Goal: Task Accomplishment & Management: Use online tool/utility

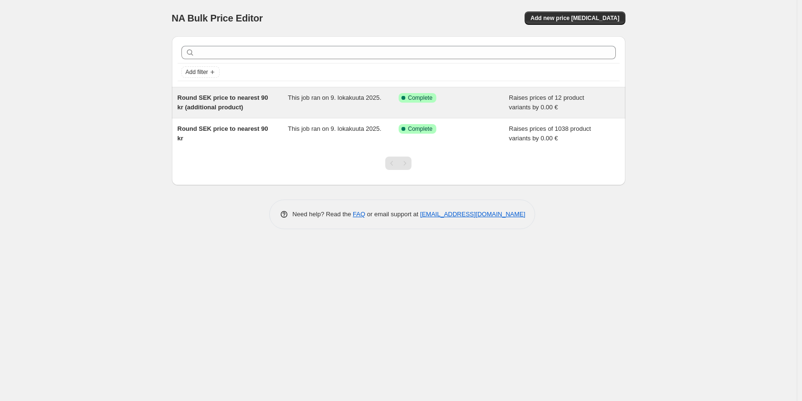
click at [251, 99] on span "Round SEK price to nearest 90 kr (additional product)" at bounding box center [223, 102] width 91 height 17
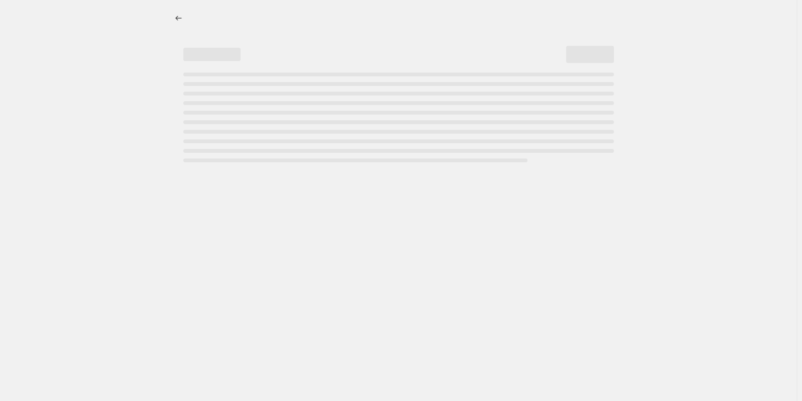
select select "by"
select select "no_change"
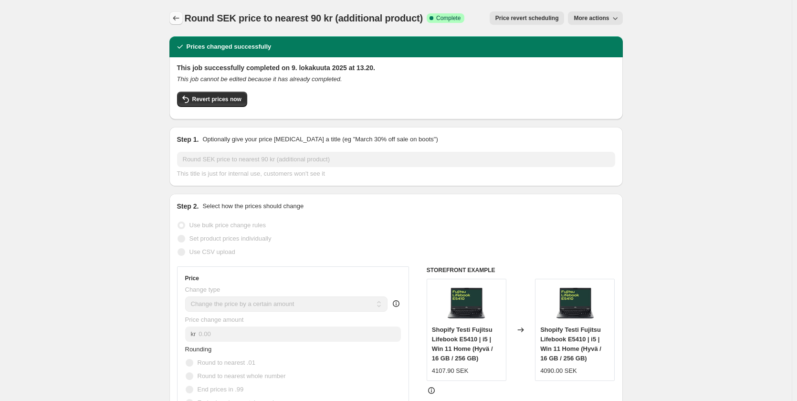
click at [178, 23] on button "Price change jobs" at bounding box center [175, 17] width 13 height 13
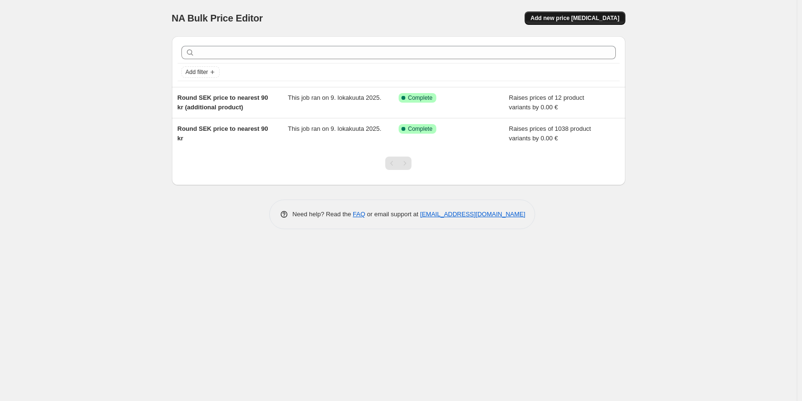
click at [605, 20] on span "Add new price change job" at bounding box center [574, 18] width 89 height 8
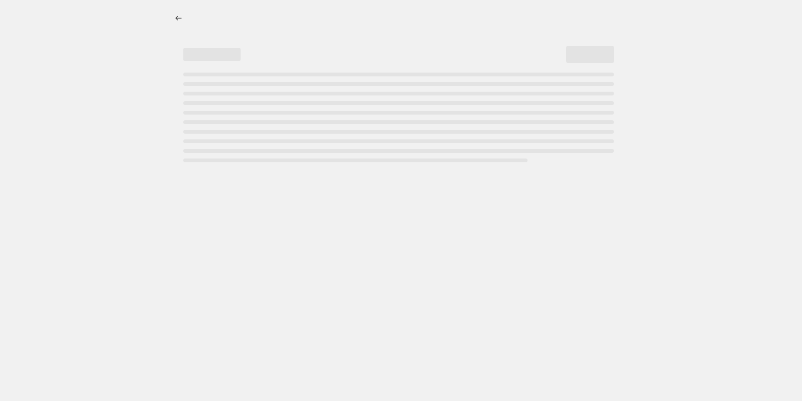
select select "percentage"
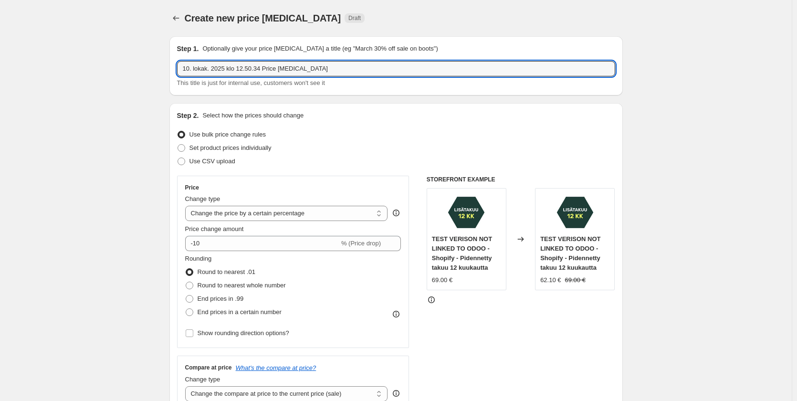
click at [0, 34] on html "Home Settings Plans Skip to content Create new price change job. This page is r…" at bounding box center [398, 200] width 797 height 401
click at [180, 16] on icon "Price change jobs" at bounding box center [176, 18] width 10 height 10
